Goal: Navigation & Orientation: Find specific page/section

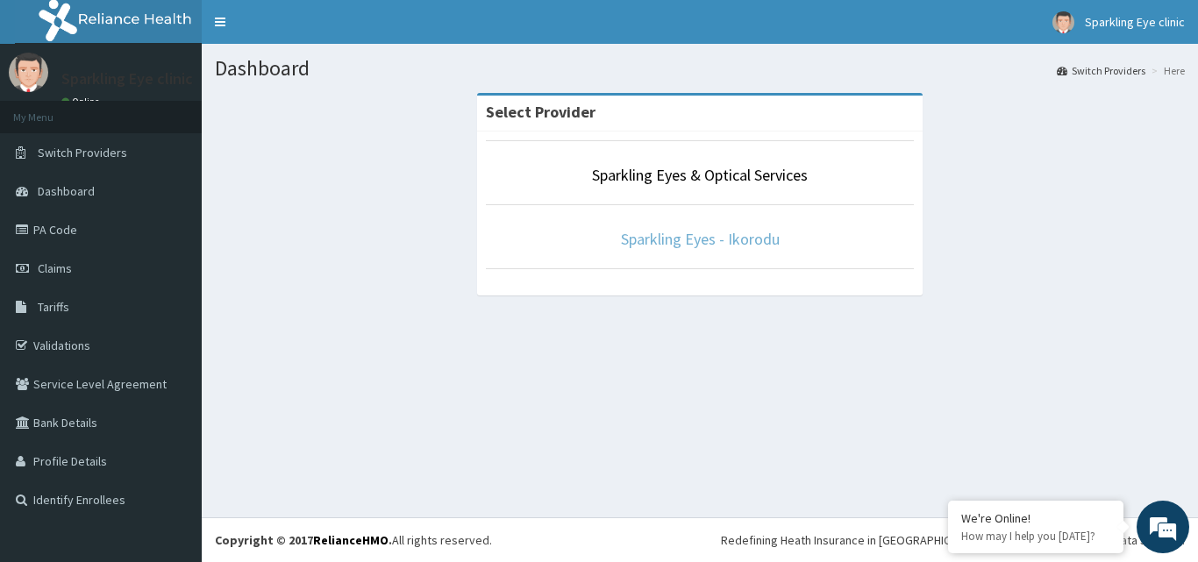
click at [685, 234] on link "Sparkling Eyes - Ikorodu" at bounding box center [700, 239] width 159 height 20
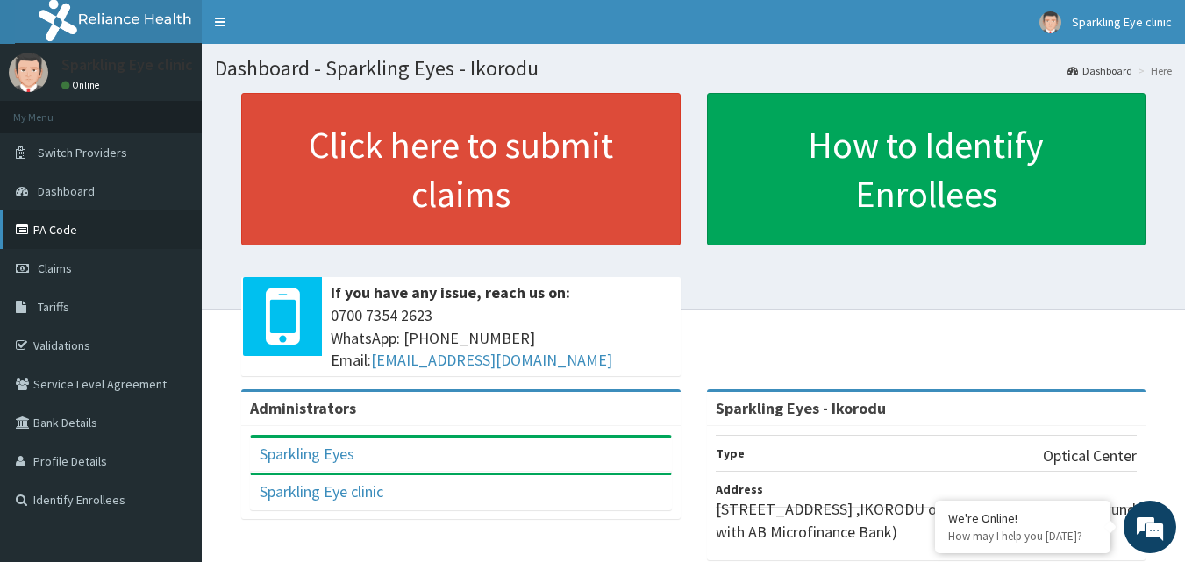
click at [61, 233] on link "PA Code" at bounding box center [101, 230] width 202 height 39
